Goal: Information Seeking & Learning: Check status

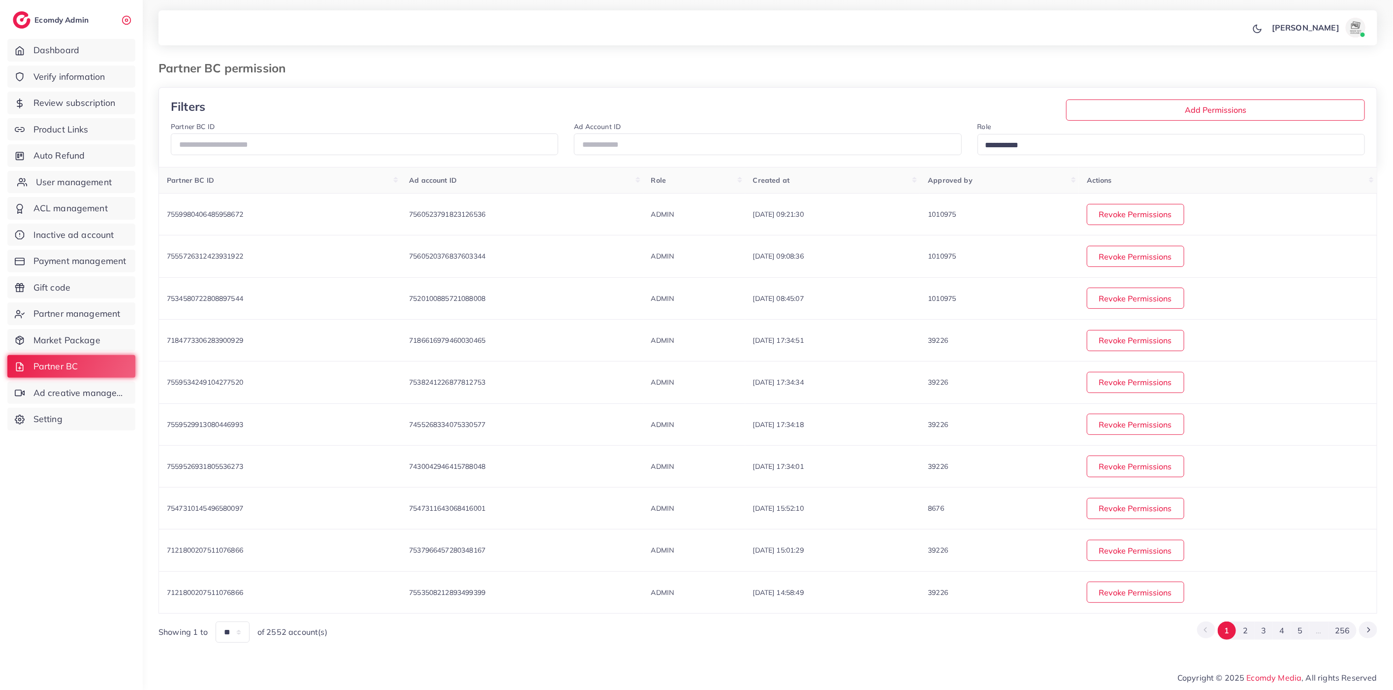
click at [75, 179] on span "User management" at bounding box center [74, 182] width 76 height 13
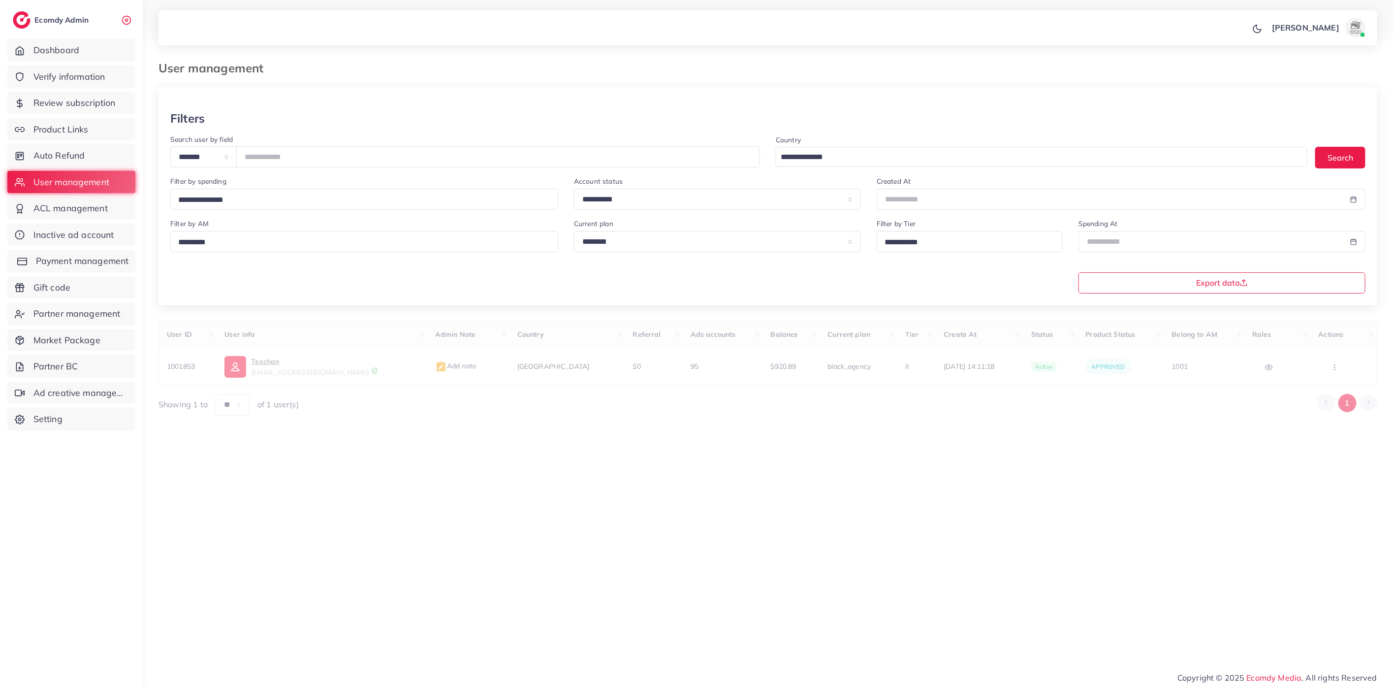
click at [67, 258] on span "Payment management" at bounding box center [82, 260] width 93 height 13
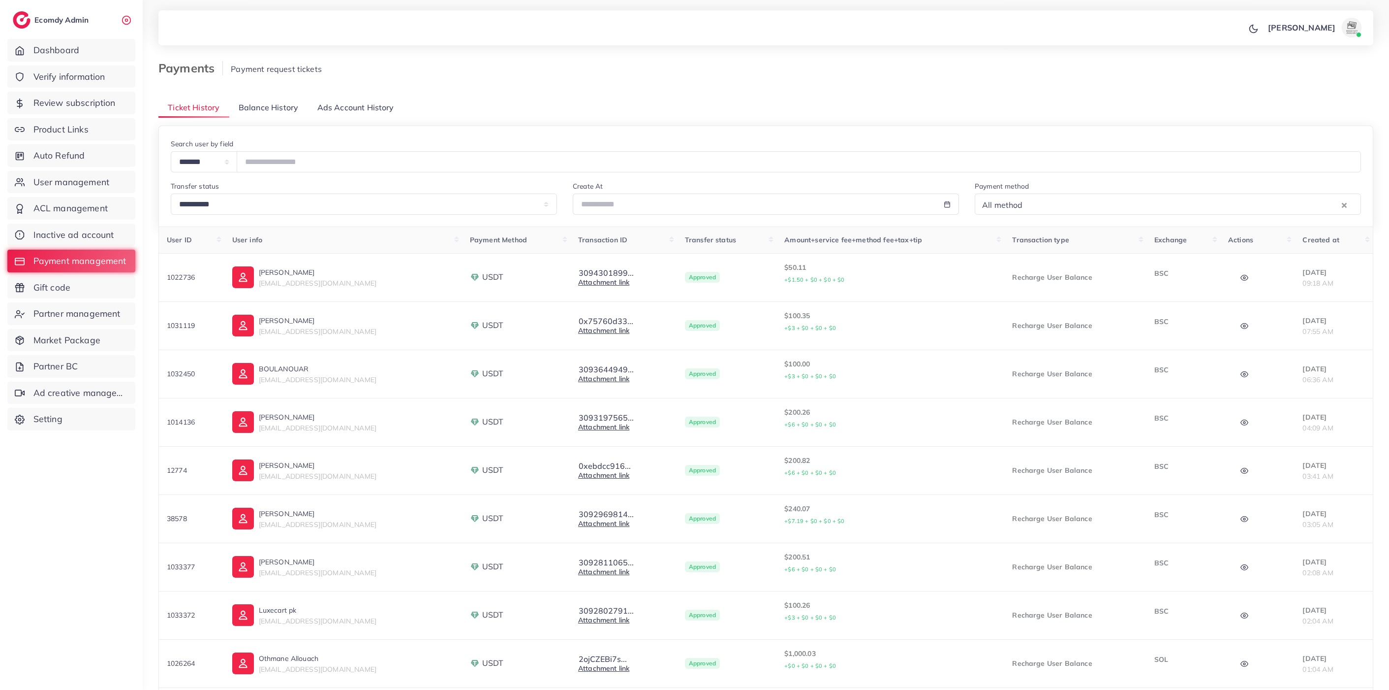
click at [275, 106] on span "Balance History" at bounding box center [269, 107] width 60 height 11
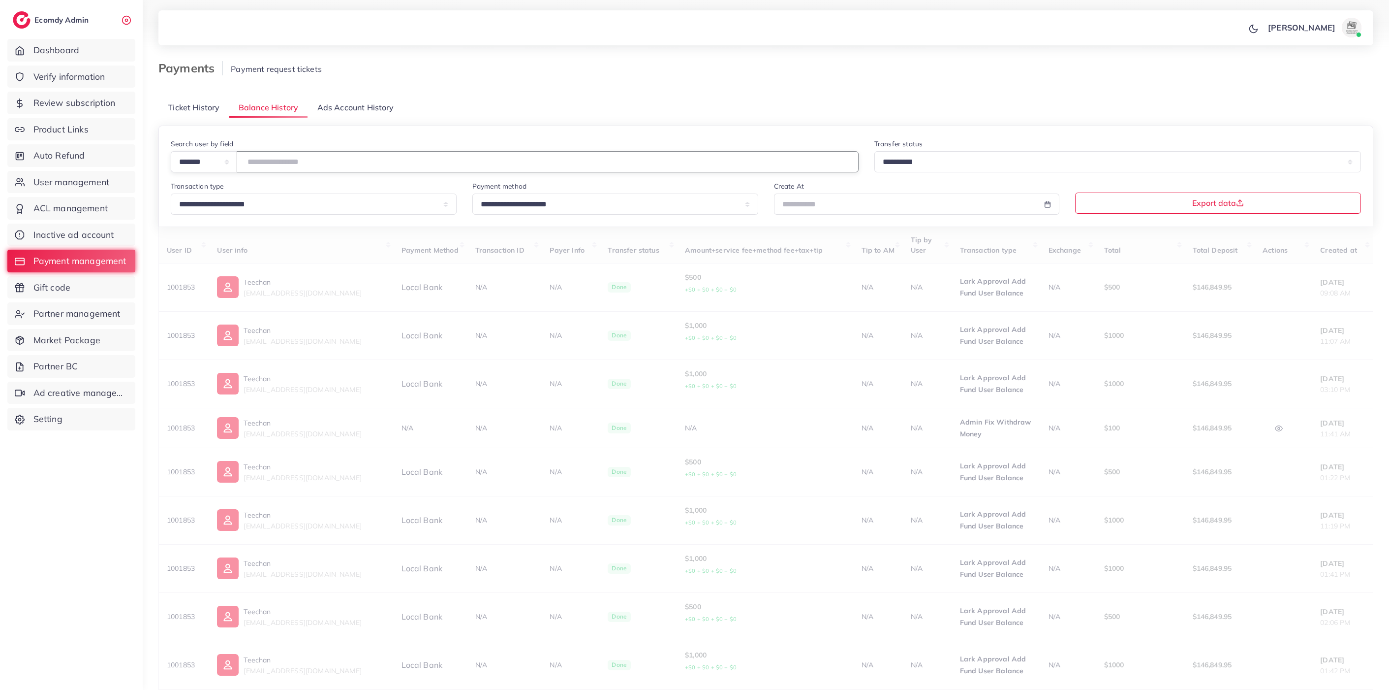
click at [284, 162] on input "number" at bounding box center [548, 161] width 622 height 21
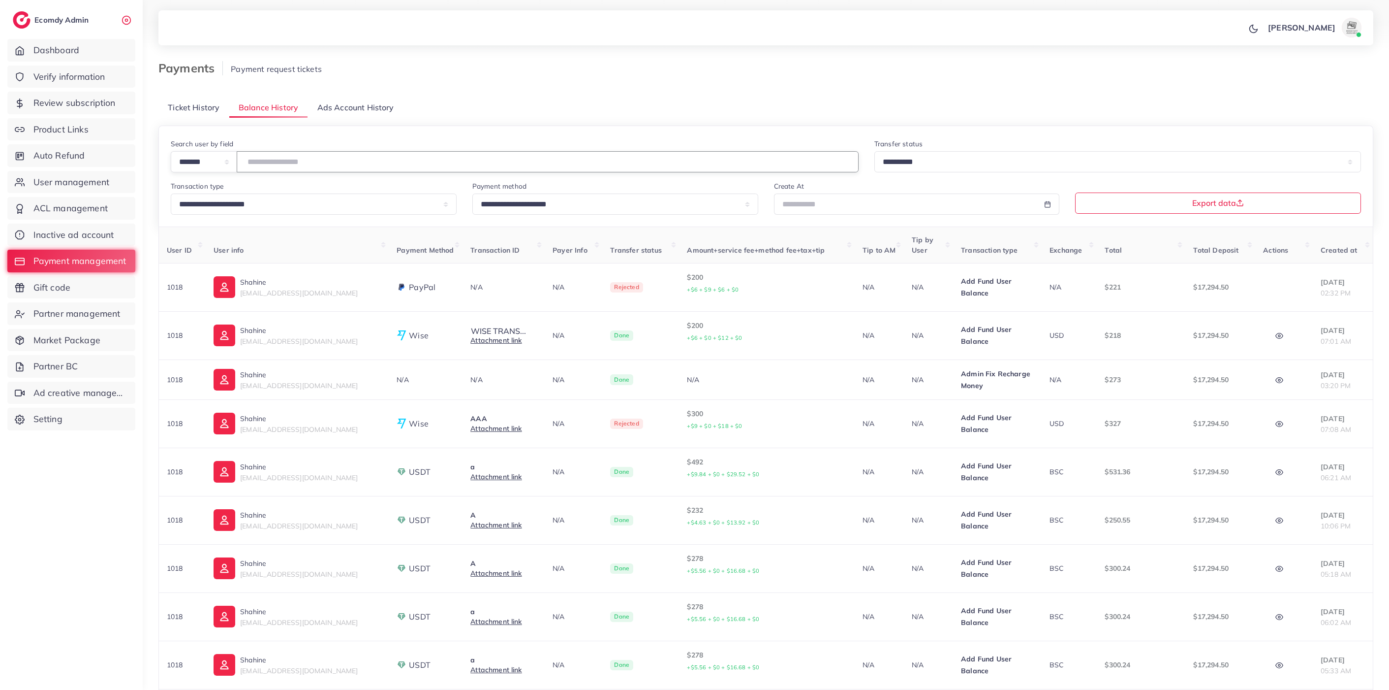
type input "*******"
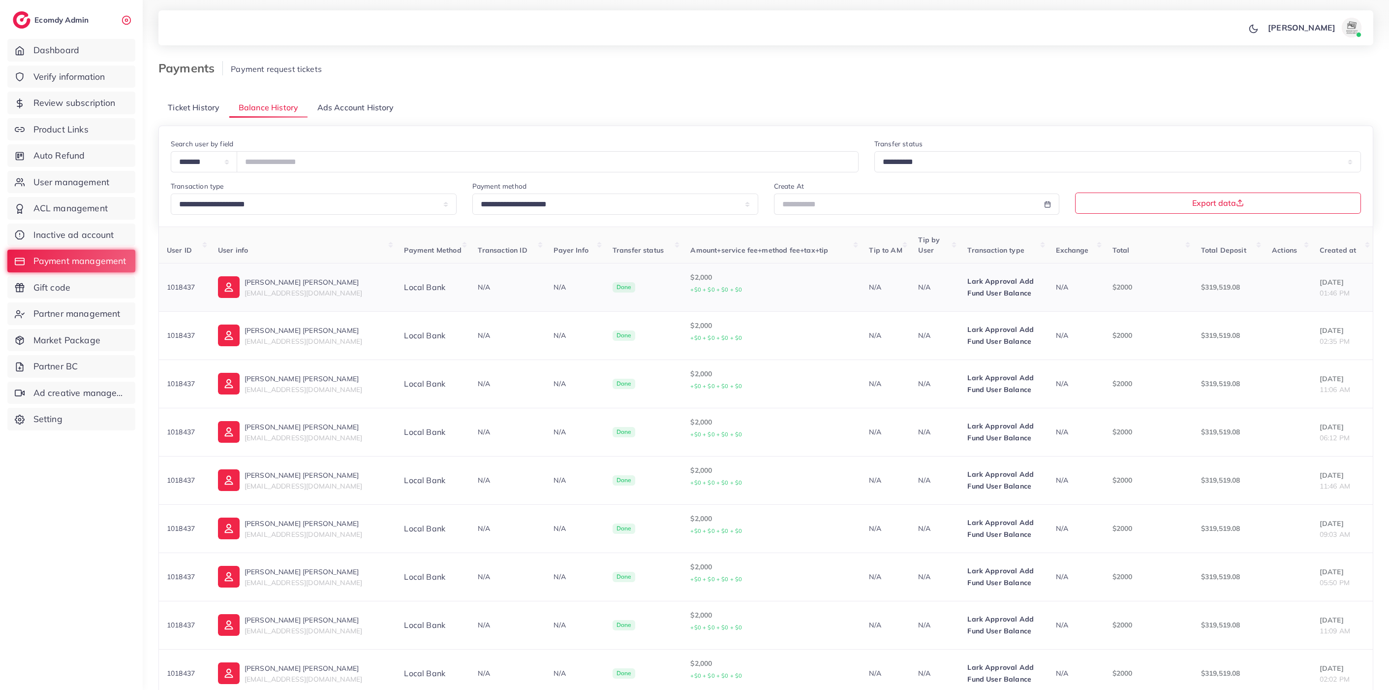
click at [276, 291] on span "anhtt@1click.click" at bounding box center [304, 292] width 118 height 9
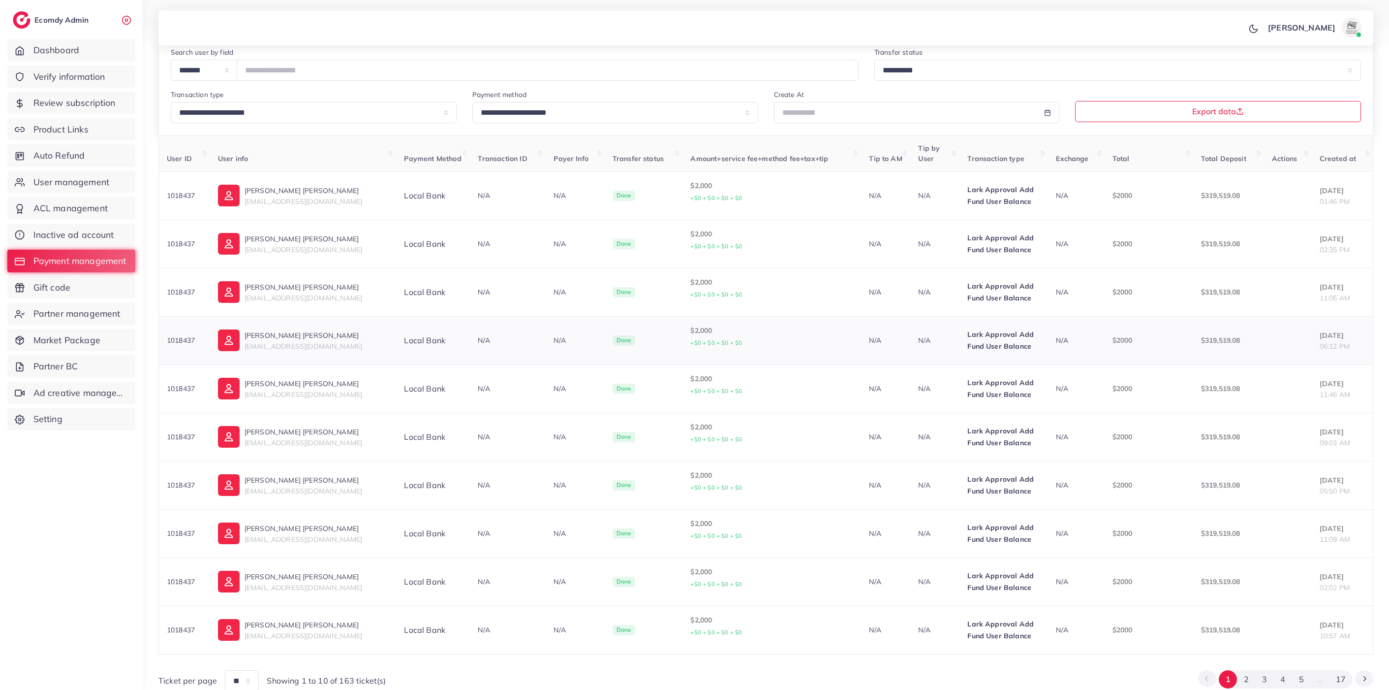
scroll to position [140, 0]
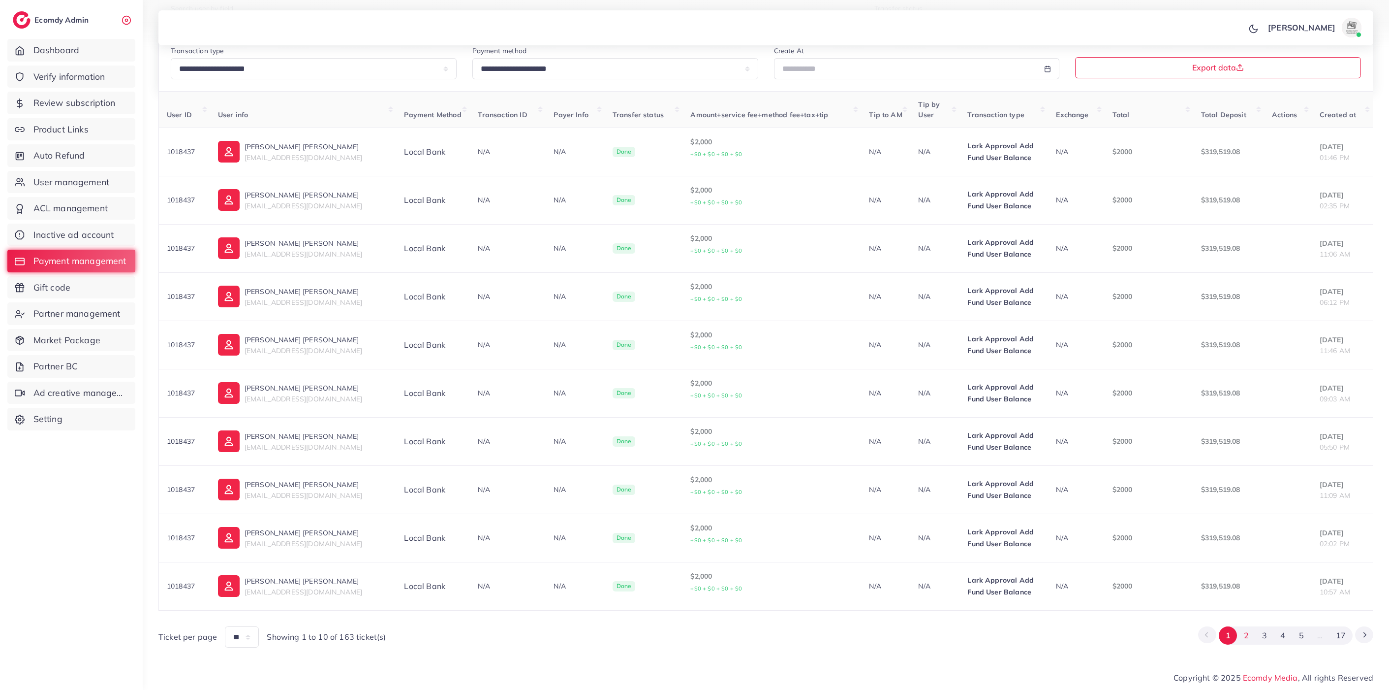
click at [1252, 634] on button "2" at bounding box center [1246, 635] width 18 height 18
click at [1233, 640] on button "1" at bounding box center [1228, 635] width 18 height 18
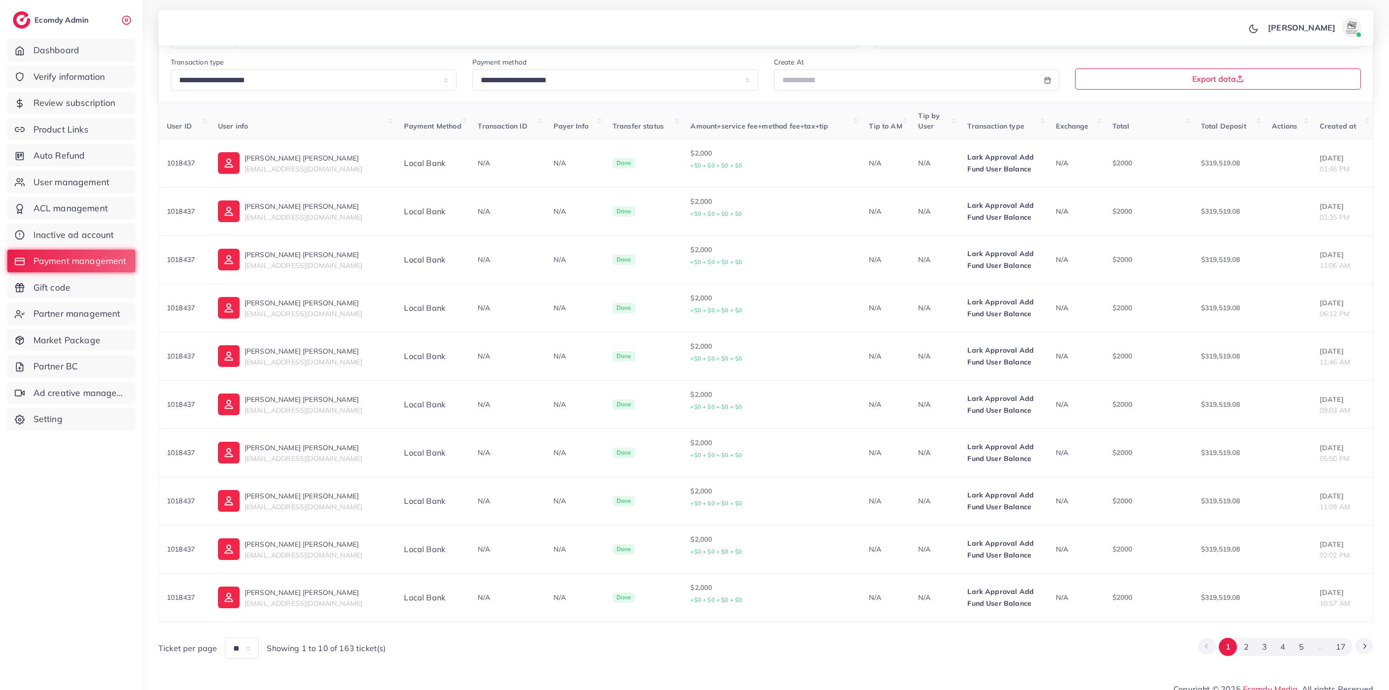
scroll to position [121, 0]
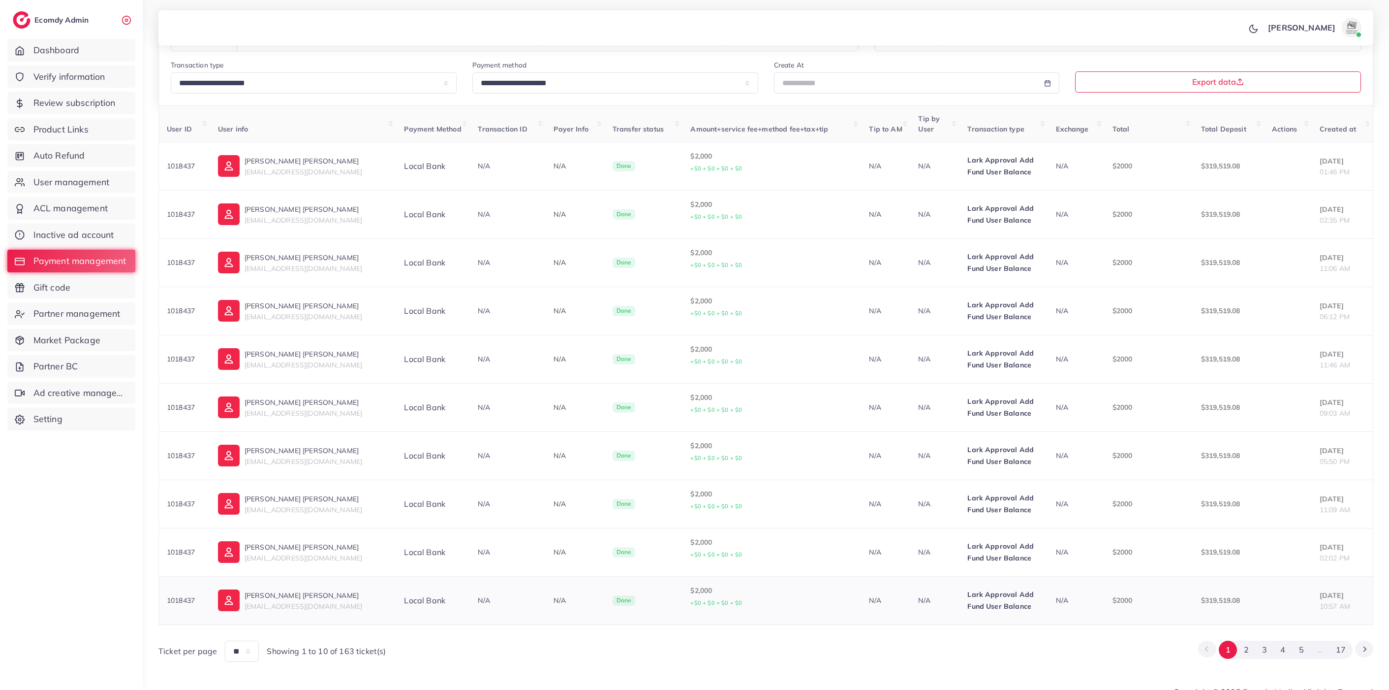
click at [1113, 606] on p "$2000" at bounding box center [1149, 600] width 73 height 12
click at [1113, 554] on p "$2000" at bounding box center [1149, 552] width 73 height 12
click at [1113, 501] on p "$2000" at bounding box center [1149, 504] width 73 height 12
click at [1113, 605] on p "$2000" at bounding box center [1149, 600] width 73 height 12
click at [1113, 558] on p "$2000" at bounding box center [1149, 552] width 73 height 12
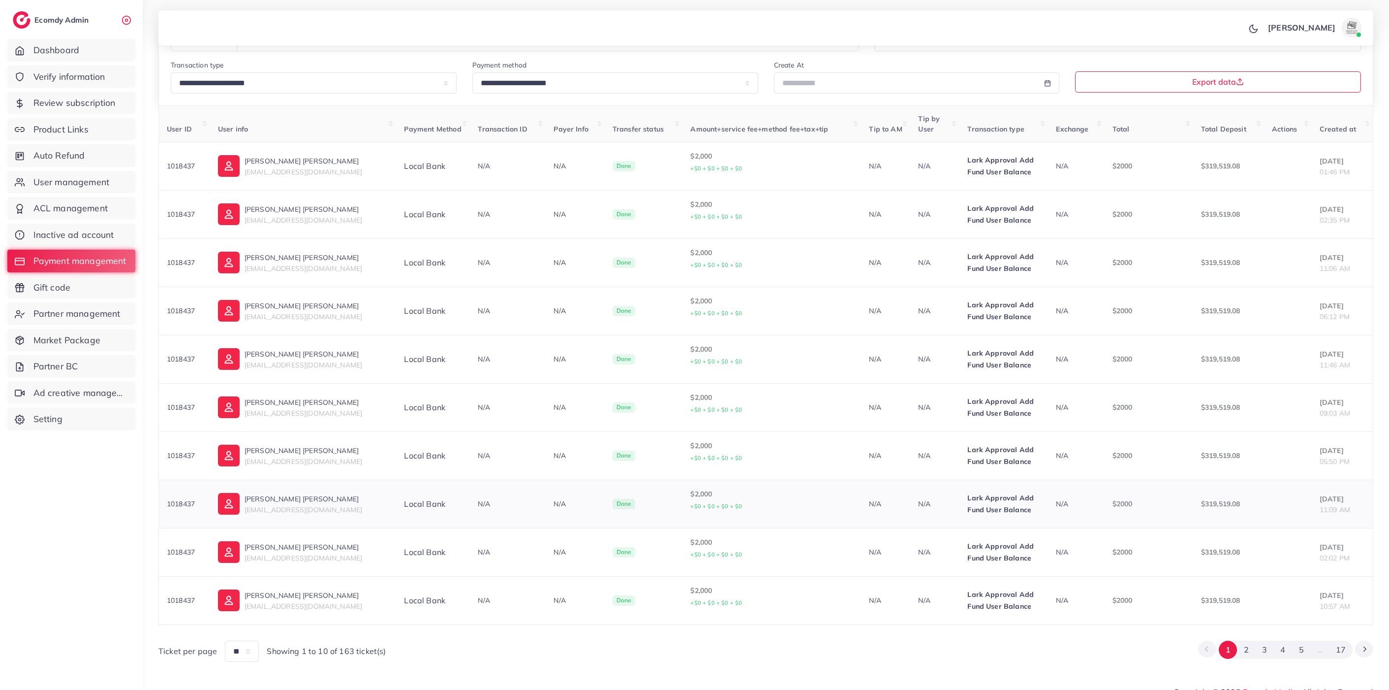
click at [1113, 503] on p "$2000" at bounding box center [1149, 504] width 73 height 12
click at [1113, 461] on p "$2000" at bounding box center [1149, 455] width 73 height 12
click at [1113, 412] on p "$2000" at bounding box center [1149, 407] width 73 height 12
click at [1113, 355] on p "$2000" at bounding box center [1149, 359] width 73 height 12
click at [1113, 311] on p "$2000" at bounding box center [1149, 311] width 73 height 12
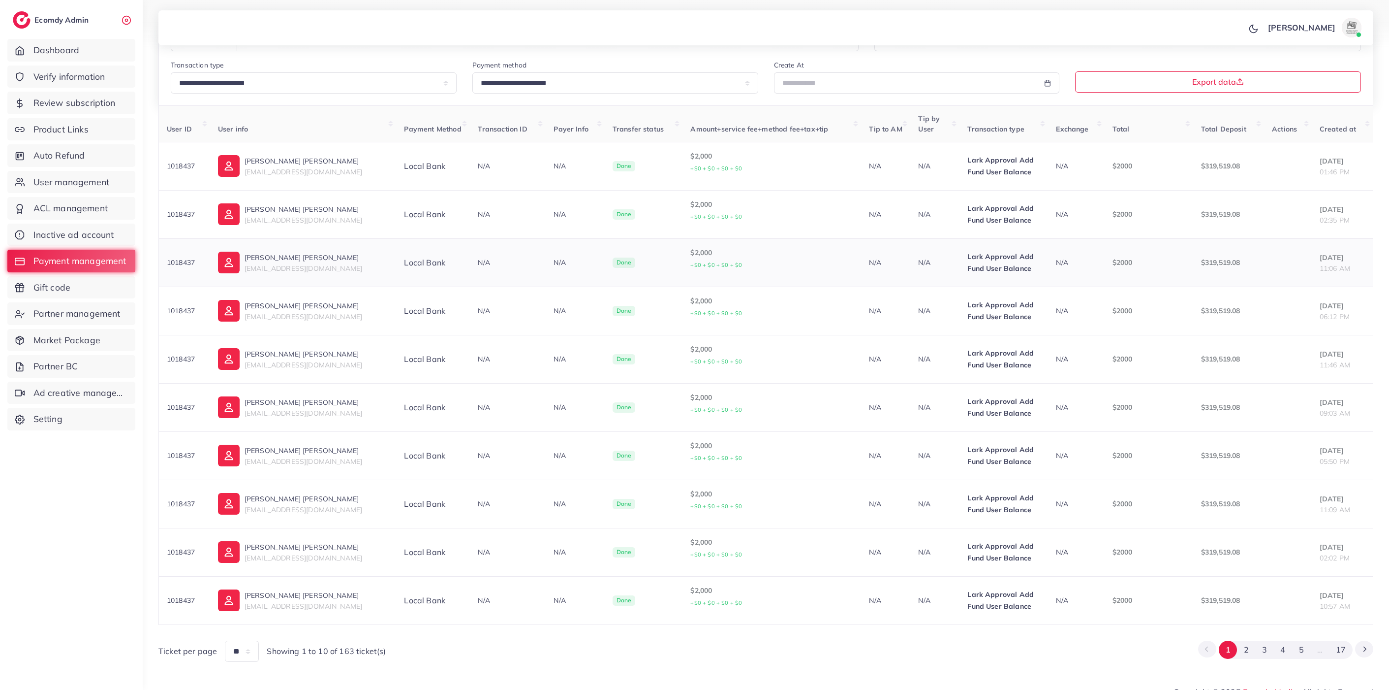
click at [1113, 260] on p "$2000" at bounding box center [1149, 262] width 73 height 12
click at [1105, 208] on td "$2000" at bounding box center [1149, 214] width 89 height 48
click at [1108, 140] on th "Total" at bounding box center [1149, 124] width 89 height 36
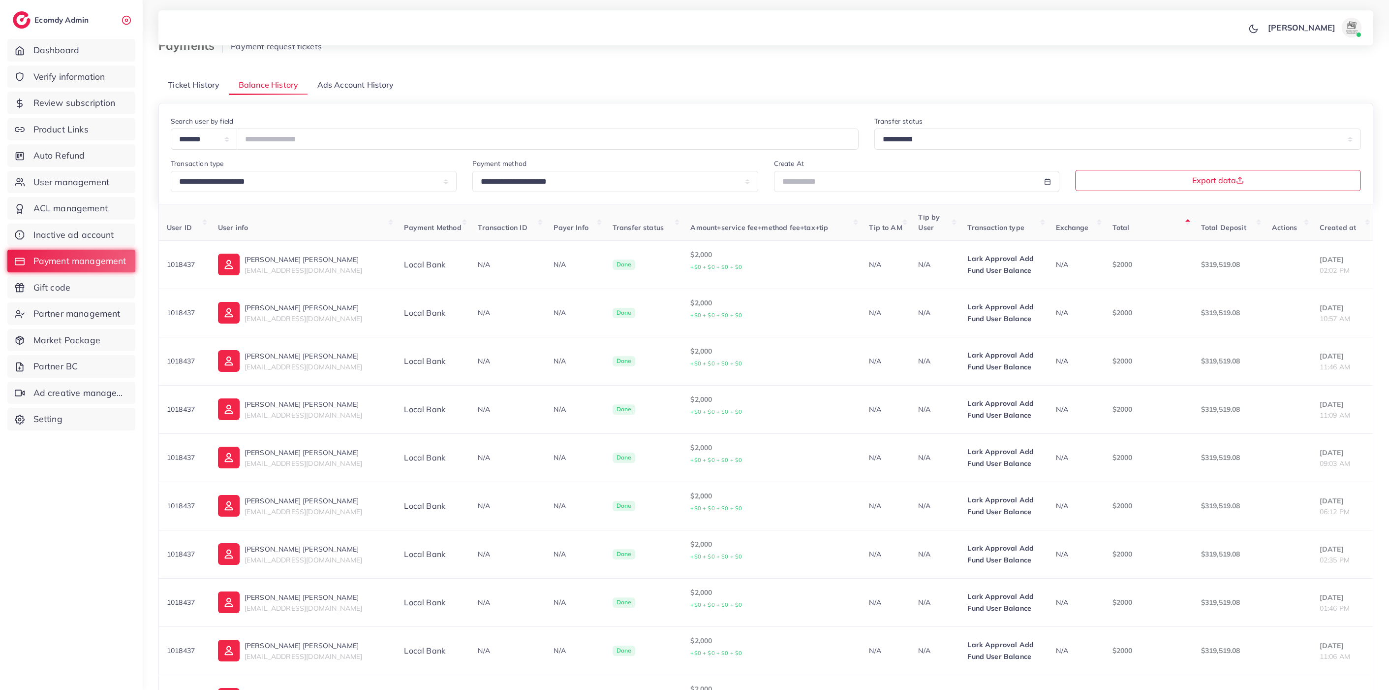
scroll to position [140, 0]
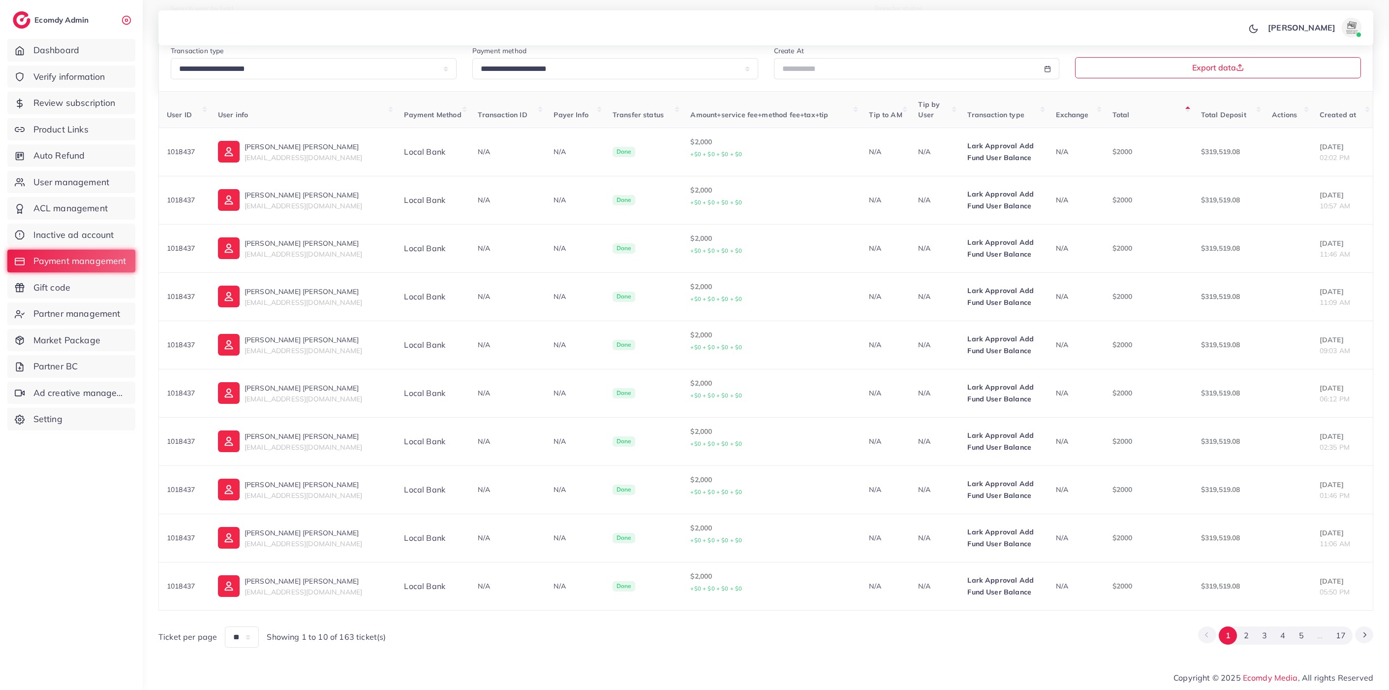
click at [1111, 643] on div "Ticket per page ** ** ** *** Showing 1 to 10 of 163 ticket(s) 1 2 3 4 5 … 17" at bounding box center [765, 632] width 1215 height 29
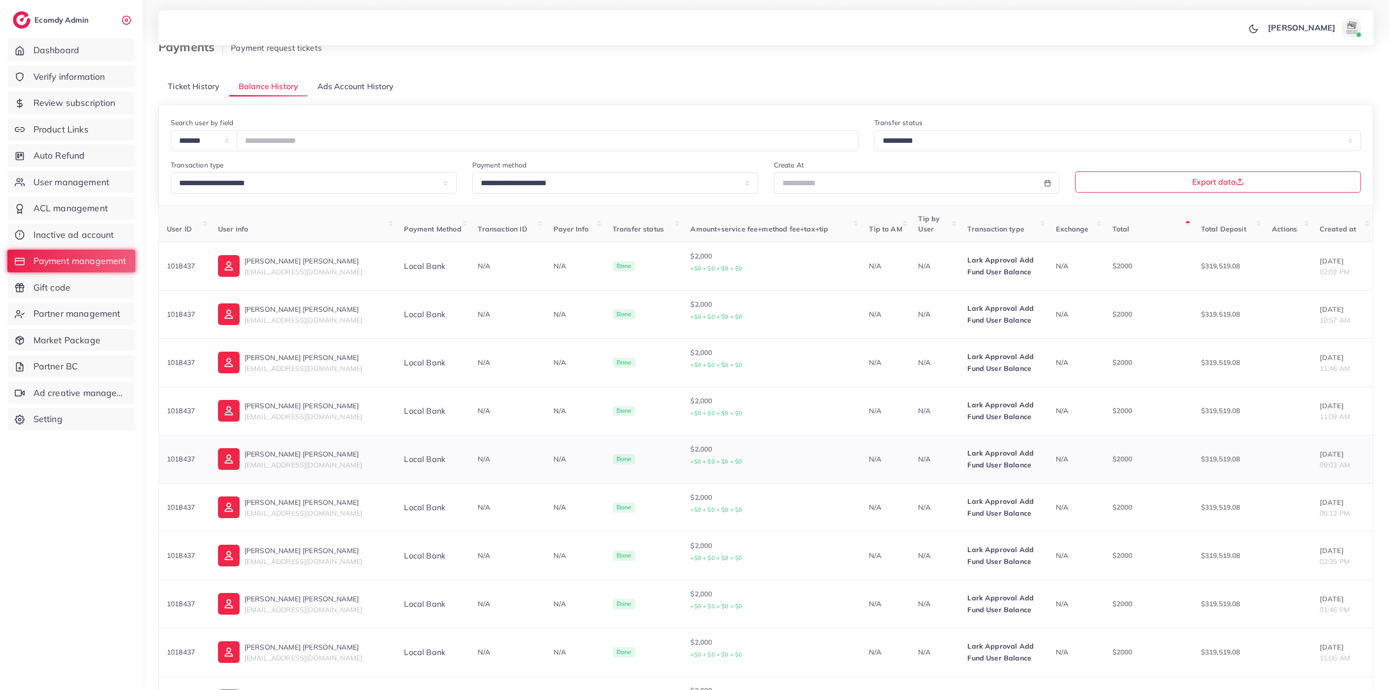
scroll to position [0, 0]
